Goal: Task Accomplishment & Management: Use online tool/utility

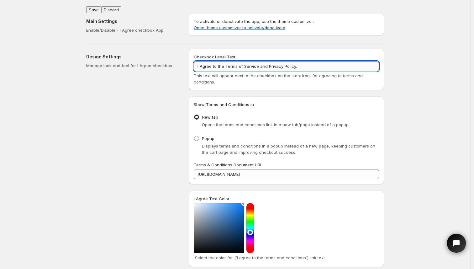
click at [317, 64] on input "I Agree to the Terms of Service and Privacy Policy." at bounding box center [286, 66] width 185 height 10
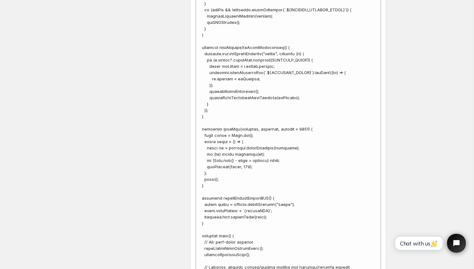
scroll to position [2124, 0]
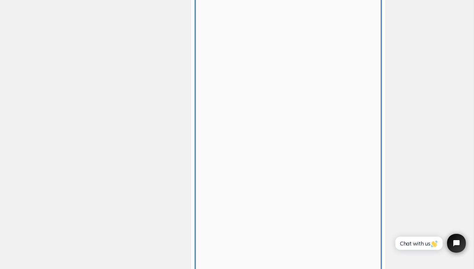
scroll to position [224, 0]
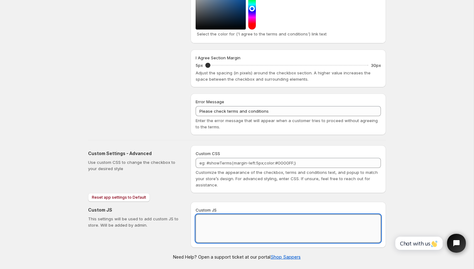
paste textarea "// == Terms and Conditions Checkbox - Superior Implementation == (function () {…"
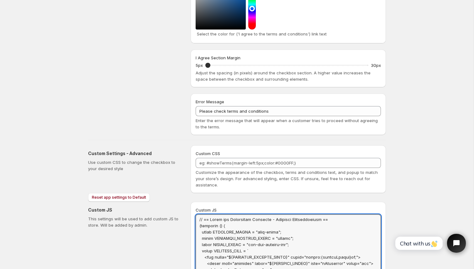
scroll to position [0, 0]
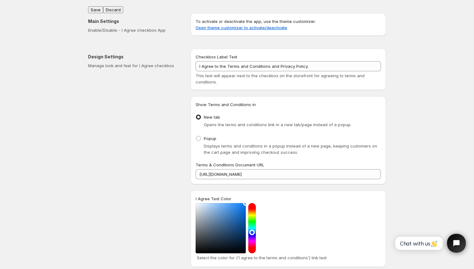
type textarea "// == Terms and Conditions Checkbox - Superior Implementation == (function () {…"
click at [94, 8] on button "Save" at bounding box center [95, 9] width 15 height 7
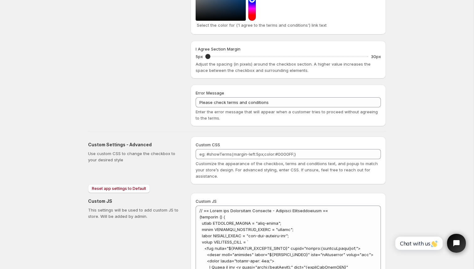
scroll to position [242, 0]
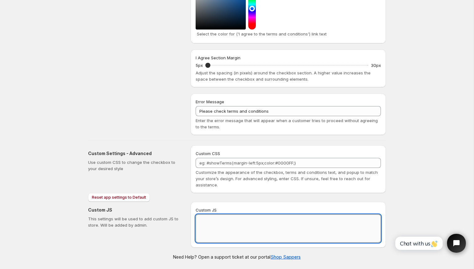
scroll to position [224, 0]
paste textarea "// == Terms and Conditions Checkbox - Superior Implementation == (function () {…"
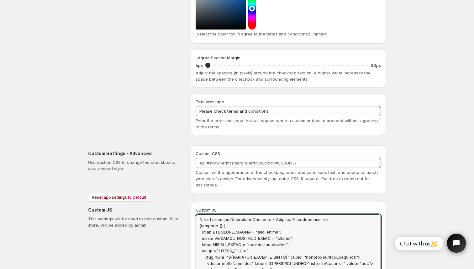
scroll to position [0, 0]
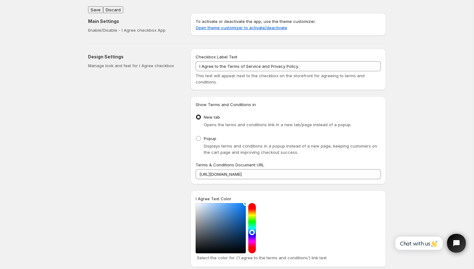
type textarea "// == Terms and Conditions Checkbox - Superior Implementation == (function () {…"
click at [97, 7] on button "Save" at bounding box center [95, 9] width 15 height 7
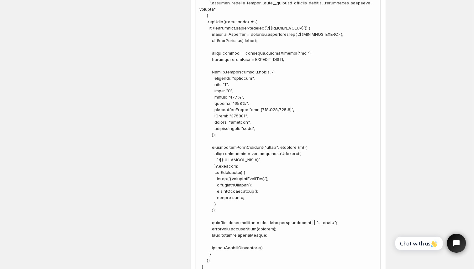
scroll to position [893, 0]
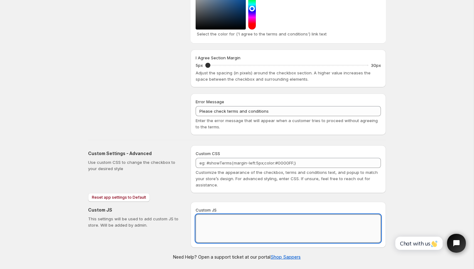
scroll to position [224, 0]
paste textarea "// == Terms and Conditions Checkbox - Superior Implementation == (function () {…"
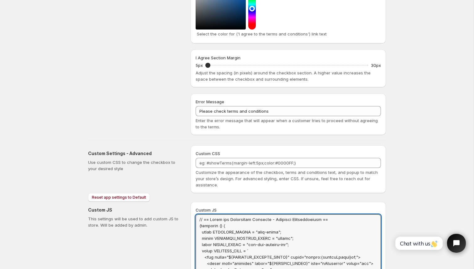
scroll to position [0, 0]
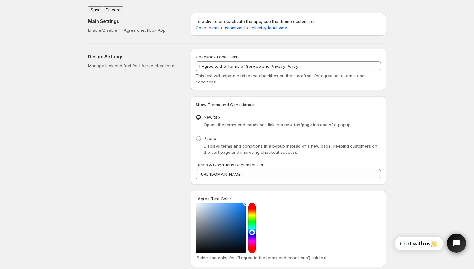
type textarea "// == Terms and Conditions Checkbox - Superior Implementation == (function () {…"
click at [98, 7] on button "Save" at bounding box center [95, 9] width 15 height 7
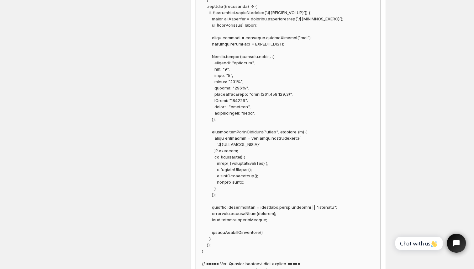
scroll to position [844, 0]
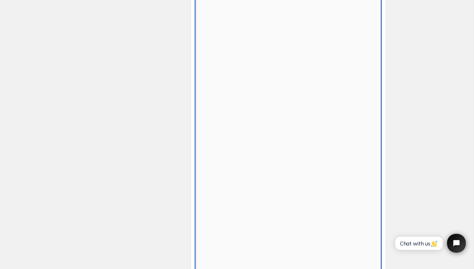
scroll to position [224, 0]
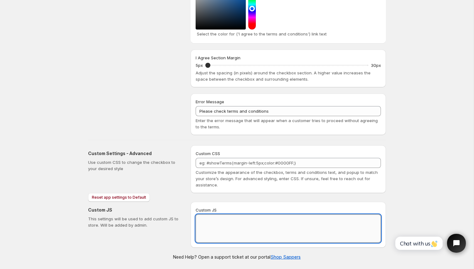
paste textarea "// == Terms and Conditions Checkbox - Superior Implementation == (function () {…"
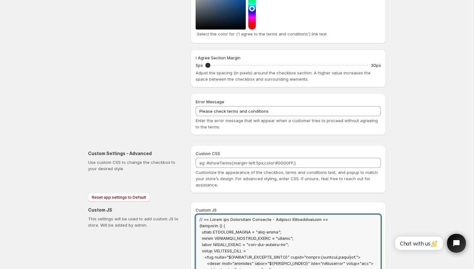
scroll to position [0, 0]
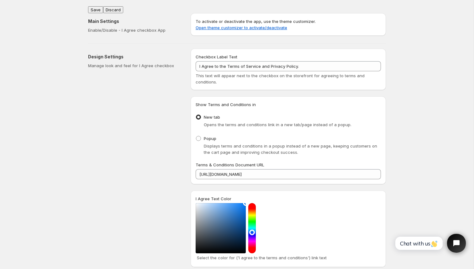
type textarea "// == Terms and Conditions Checkbox - Superior Implementation == (function () {…"
click at [96, 7] on button "Save" at bounding box center [95, 9] width 15 height 7
